Goal: Book appointment/travel/reservation

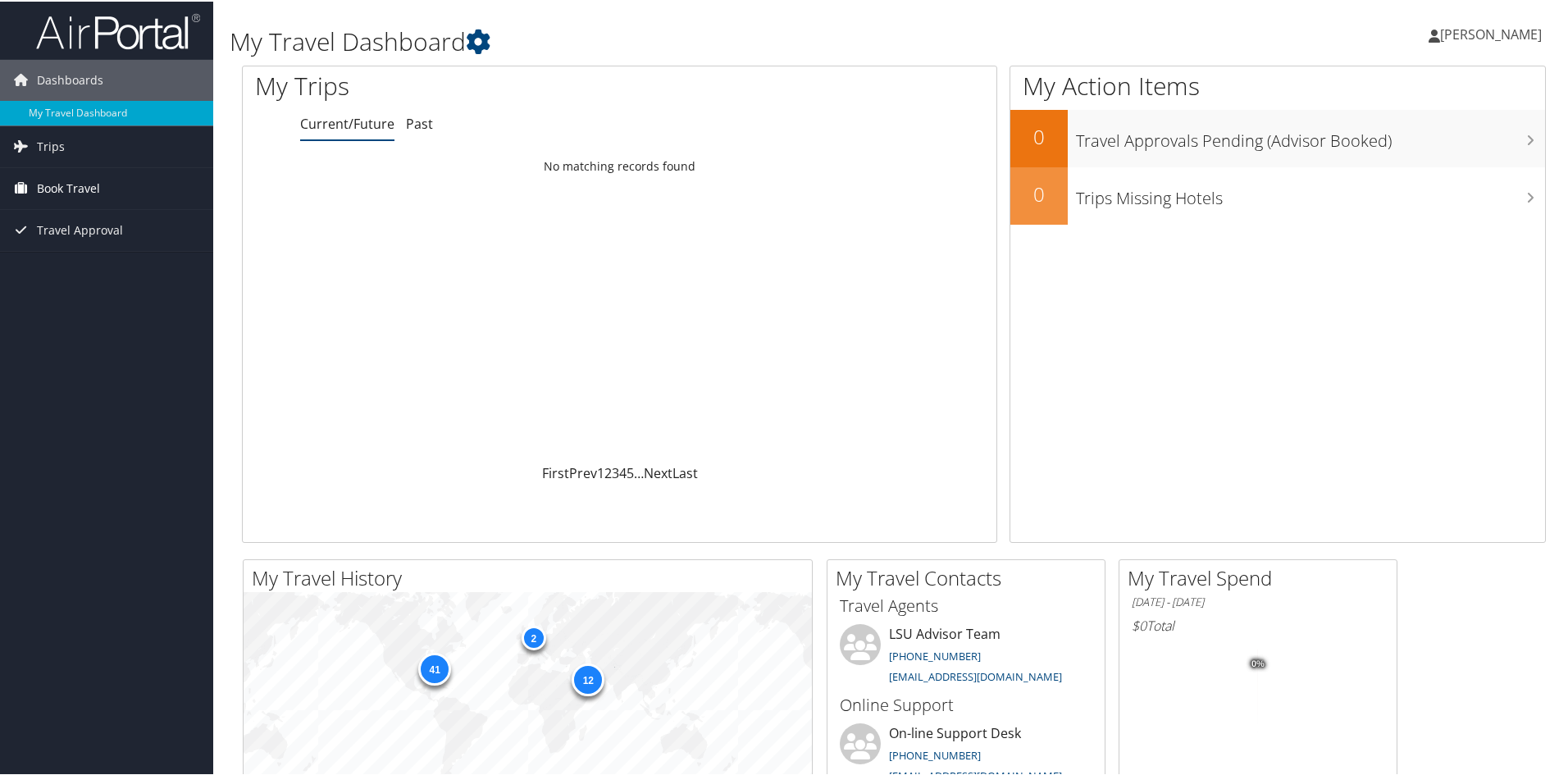
click at [85, 186] on span "Book Travel" at bounding box center [68, 186] width 63 height 41
click at [81, 250] on link "Book/Manage Online Trips" at bounding box center [106, 244] width 213 height 25
